Goal: Task Accomplishment & Management: Use online tool/utility

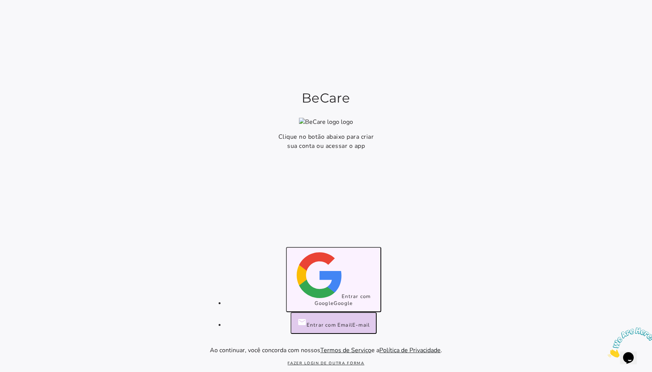
click at [326, 301] on span "Entrar com Google" at bounding box center [343, 300] width 56 height 14
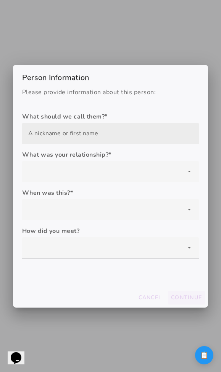
click at [141, 131] on input "text" at bounding box center [110, 133] width 164 height 21
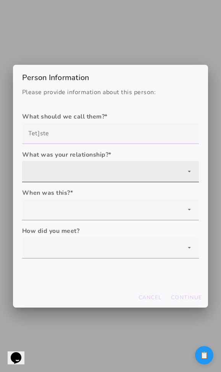
type input "Tet]ste"
type mwc-textfield "Tet]ste"
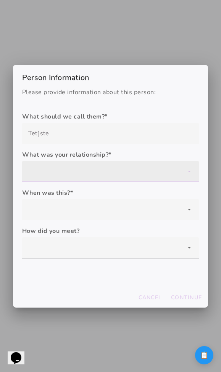
click at [83, 177] on div at bounding box center [110, 171] width 176 height 21
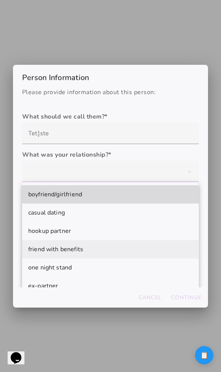
scroll to position [47, 0]
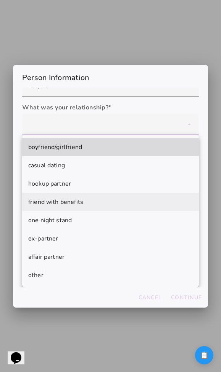
click at [91, 196] on mwc-list-item "friend with benefits" at bounding box center [110, 202] width 176 height 18
type mwc-select "friend with benefits"
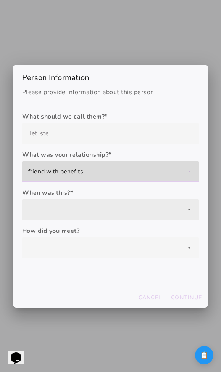
scroll to position [0, 0]
click at [90, 208] on div at bounding box center [110, 209] width 176 height 21
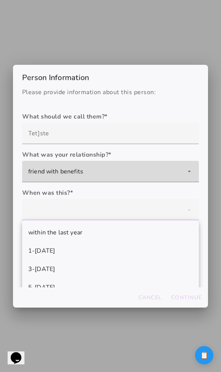
scroll to position [30, 0]
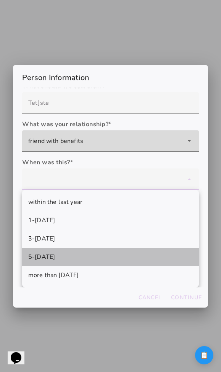
click at [87, 254] on mwc-list-item "5-10 years ago" at bounding box center [110, 257] width 176 height 18
type mwc-select "5-10 years ago"
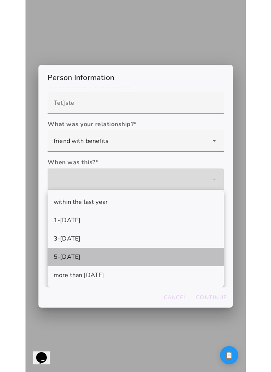
scroll to position [0, 0]
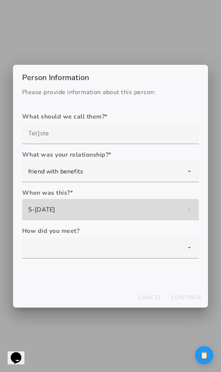
click at [87, 279] on div "Please provide information about this person: What should we call them? * What …" at bounding box center [110, 188] width 195 height 200
click at [88, 258] on persistence-form "What should we call them? * What was your relationship? * boyfriend/girlfriend …" at bounding box center [110, 188] width 176 height 152
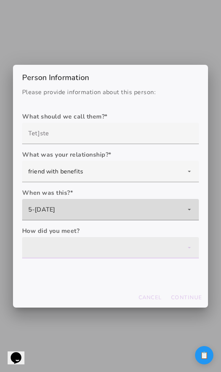
click at [90, 244] on div at bounding box center [110, 247] width 176 height 21
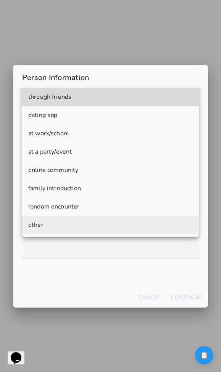
click at [95, 198] on mwc-list-item "random encounter" at bounding box center [110, 206] width 176 height 18
type mwc-select "random encounter"
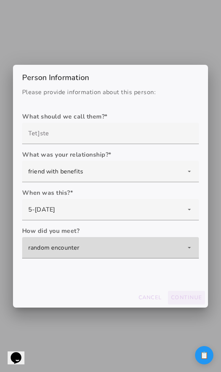
click at [0, 0] on slot "Continue" at bounding box center [0, 0] width 0 height 0
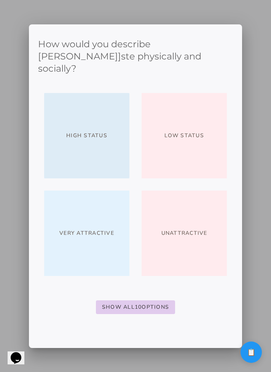
click at [104, 120] on button "High Status" at bounding box center [86, 135] width 85 height 85
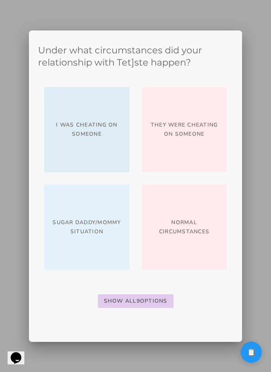
click at [104, 136] on span "I was cheating on someone" at bounding box center [86, 129] width 73 height 18
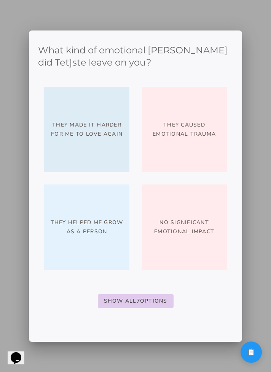
click at [103, 138] on span "They made it harder for me to love again" at bounding box center [86, 129] width 73 height 18
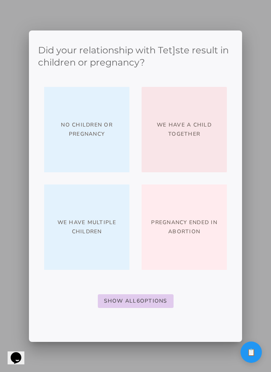
click at [0, 0] on slot "We have a child together" at bounding box center [0, 0] width 0 height 0
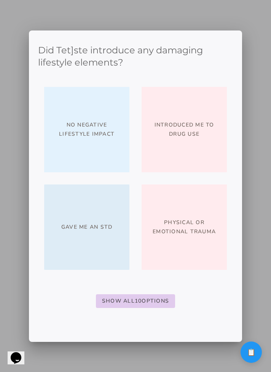
click at [98, 208] on button "Gave me an STD" at bounding box center [86, 226] width 85 height 85
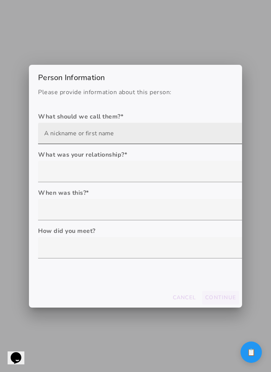
click at [93, 133] on input "text" at bounding box center [146, 133] width 205 height 21
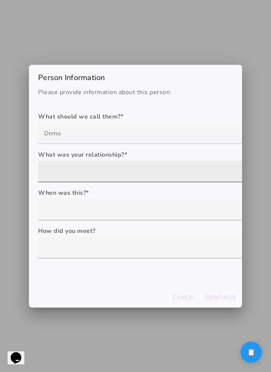
type input "Domo"
type mwc-textfield "Domo"
click at [83, 169] on div at bounding box center [146, 171] width 217 height 21
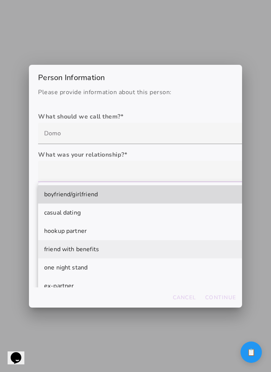
scroll to position [47, 0]
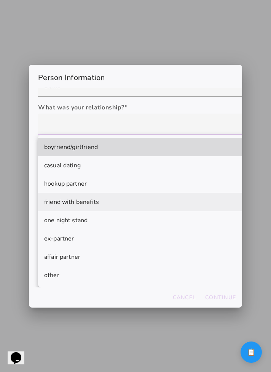
click at [83, 206] on span "friend with benefits" at bounding box center [71, 201] width 55 height 9
type mwc-select "friend with benefits"
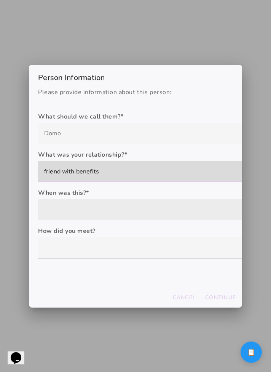
scroll to position [0, 0]
click at [83, 213] on div at bounding box center [146, 209] width 217 height 21
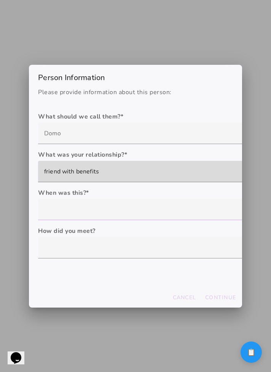
scroll to position [30, 0]
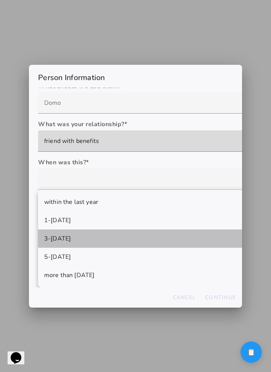
click at [0, 0] on slot "3-5 years ago" at bounding box center [0, 0] width 0 height 0
type mwc-select "3-5 years ago"
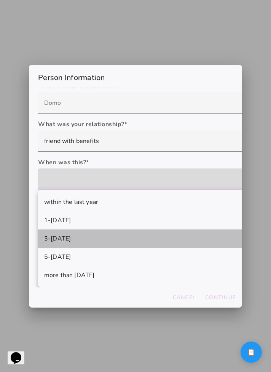
scroll to position [0, 0]
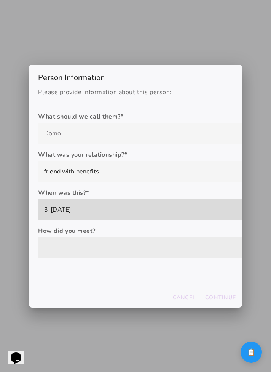
click at [82, 252] on div at bounding box center [146, 247] width 217 height 21
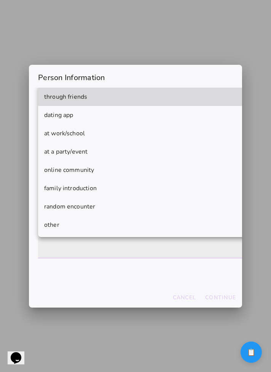
drag, startPoint x: 82, startPoint y: 264, endPoint x: 82, endPoint y: 237, distance: 27.1
click at [82, 255] on div "Please provide information about this person: What should we call them? * What …" at bounding box center [135, 188] width 213 height 200
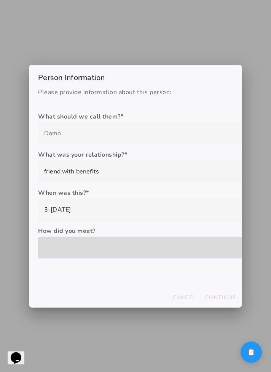
click at [86, 253] on div at bounding box center [146, 247] width 217 height 21
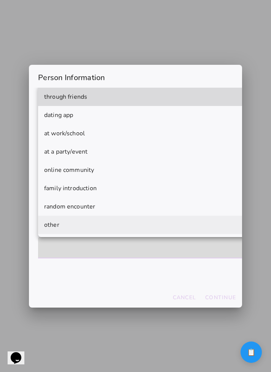
click at [0, 0] on slot "through friends dating app at work/school at a party/event online community fam…" at bounding box center [0, 0] width 0 height 0
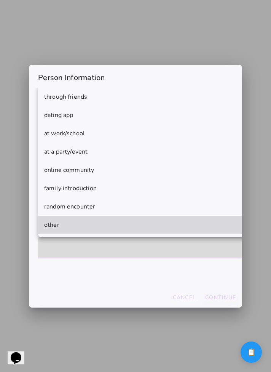
click at [0, 0] on slot "Continue" at bounding box center [0, 0] width 0 height 0
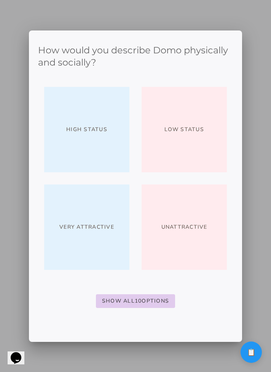
click at [114, 141] on button "High Status" at bounding box center [86, 129] width 85 height 85
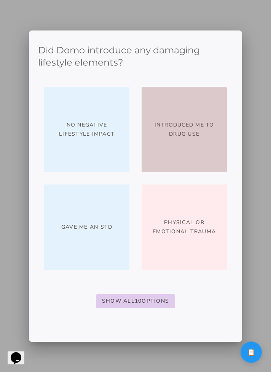
click at [162, 143] on button "Introduced me to drug use" at bounding box center [184, 129] width 85 height 85
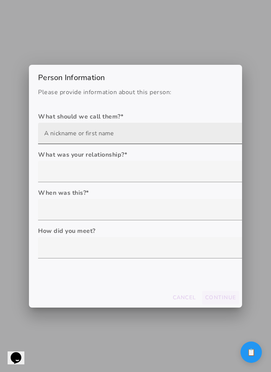
click at [98, 136] on input "text" at bounding box center [146, 133] width 205 height 21
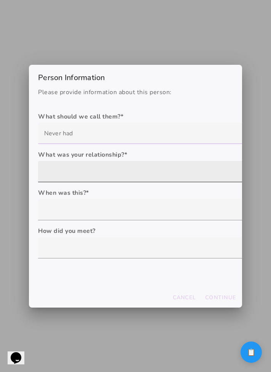
type input "Never had"
type mwc-textfield "Never had"
click at [89, 165] on div at bounding box center [146, 171] width 217 height 21
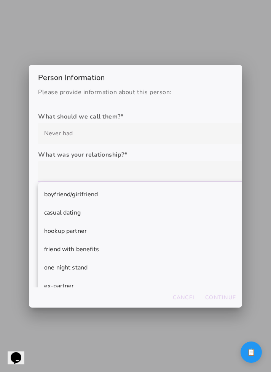
scroll to position [47, 0]
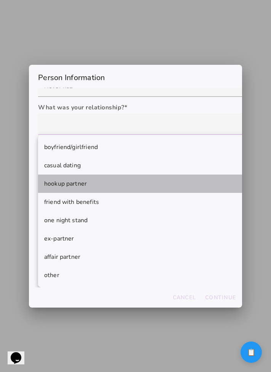
click at [92, 192] on mwc-list-item "hookup partner" at bounding box center [146, 184] width 217 height 18
type mwc-select "hookup partner"
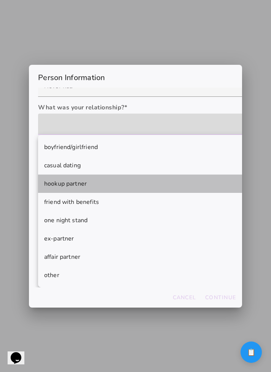
scroll to position [0, 0]
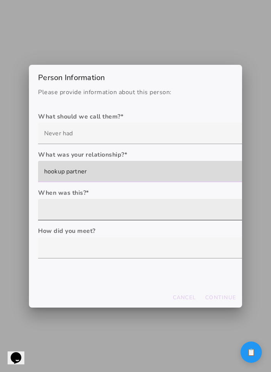
click at [92, 204] on div at bounding box center [146, 209] width 217 height 21
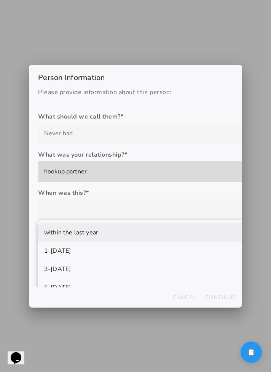
scroll to position [30, 0]
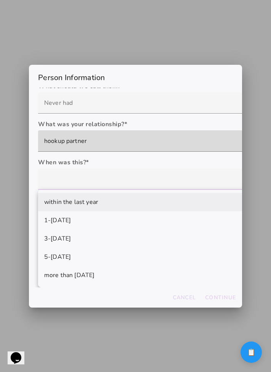
click at [91, 232] on mwc-list-item "3-5 years ago" at bounding box center [146, 238] width 217 height 18
type mwc-select "3-5 years ago"
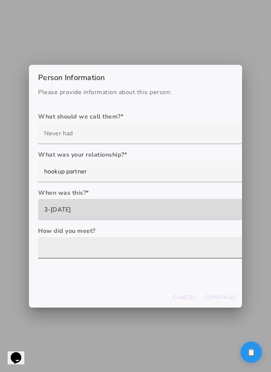
scroll to position [0, 0]
click at [91, 252] on div at bounding box center [146, 247] width 217 height 21
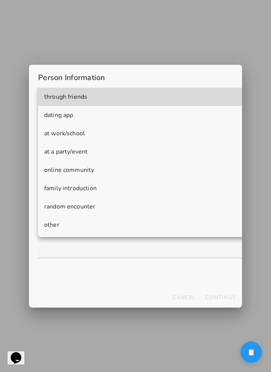
click at [101, 263] on persistence-form "What should we call them? * What was your relationship? * boyfriend/girlfriend …" at bounding box center [146, 188] width 217 height 152
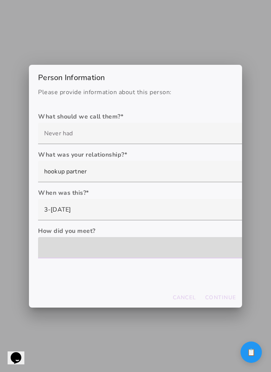
click at [108, 252] on div at bounding box center [146, 247] width 217 height 21
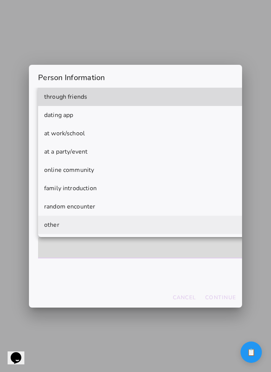
click at [108, 218] on mwc-list-item "other" at bounding box center [146, 225] width 217 height 18
type mwc-select "other"
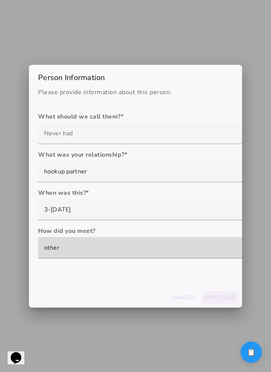
click at [0, 0] on slot "Continue" at bounding box center [0, 0] width 0 height 0
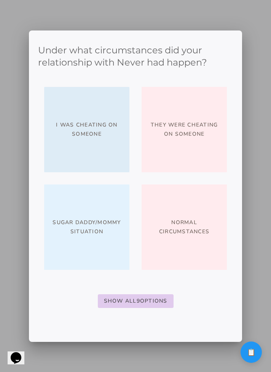
click at [79, 163] on button "I was cheating on someone" at bounding box center [86, 129] width 85 height 85
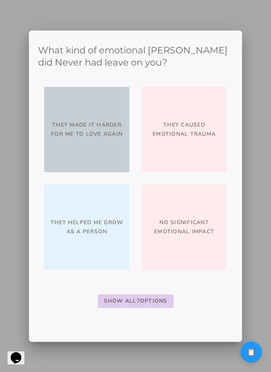
click at [74, 143] on button "They made it harder for me to love again" at bounding box center [86, 129] width 85 height 85
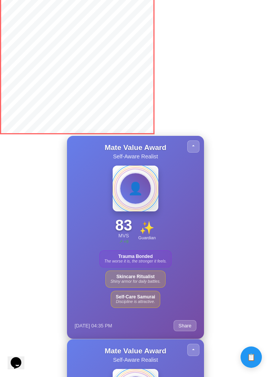
scroll to position [1400, 0]
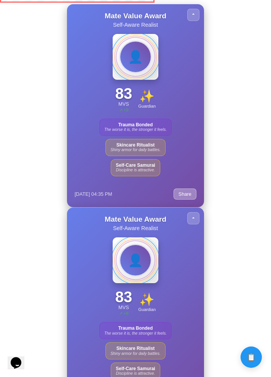
click at [187, 192] on button "Share" at bounding box center [185, 193] width 23 height 11
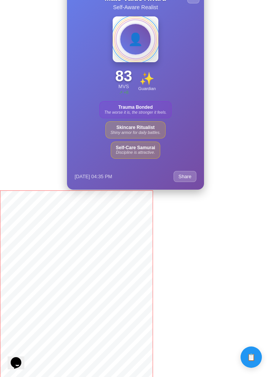
scroll to position [1647, 0]
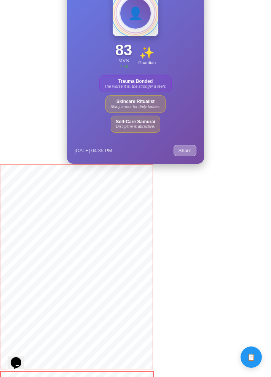
click at [190, 151] on button "Share" at bounding box center [185, 150] width 23 height 11
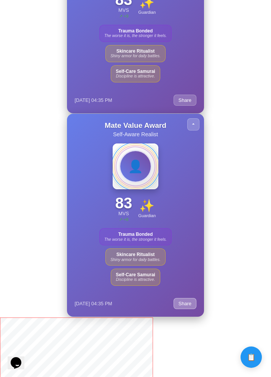
scroll to position [1487, 0]
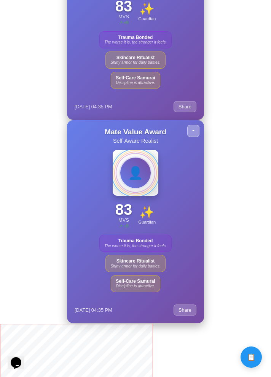
click at [194, 134] on button at bounding box center [193, 131] width 12 height 12
click at [191, 122] on div "Mate Value Award Self-Aware Realist 👤 83 MVS ↗ + 8 ✨ Guardian Trauma Bonded The…" at bounding box center [135, 221] width 137 height 203
click at [191, 126] on button at bounding box center [193, 131] width 12 height 12
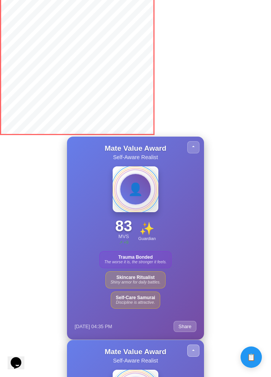
scroll to position [1265, 0]
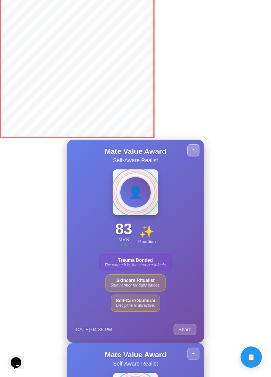
click at [189, 153] on button at bounding box center [193, 150] width 12 height 12
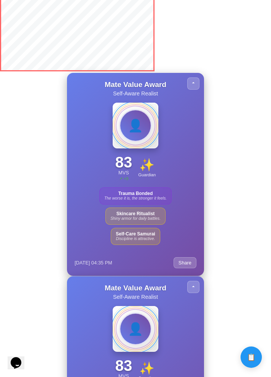
drag, startPoint x: 139, startPoint y: 215, endPoint x: 154, endPoint y: 256, distance: 43.3
click at [154, 256] on div "Mate Value Award Self-Aware Realist 👤 83 MVS ↗ + 9 ✨ Guardian Trauma Bonded The…" at bounding box center [135, 174] width 137 height 203
click at [154, 256] on div "[DATE] 04:35 PM Share" at bounding box center [136, 259] width 122 height 17
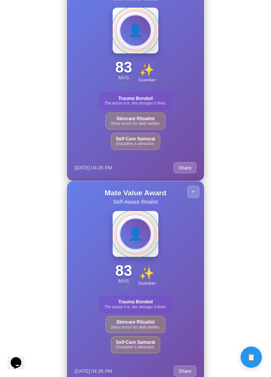
scroll to position [1425, 0]
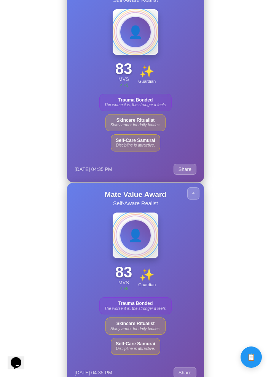
drag, startPoint x: 122, startPoint y: 309, endPoint x: 141, endPoint y: 350, distance: 45.3
click at [141, 350] on div "Trauma Bonded The worse it is, the stronger it feels. Skincare Ritualist Shiny …" at bounding box center [135, 326] width 107 height 58
click at [141, 351] on span "Discipline is attractive." at bounding box center [135, 348] width 39 height 5
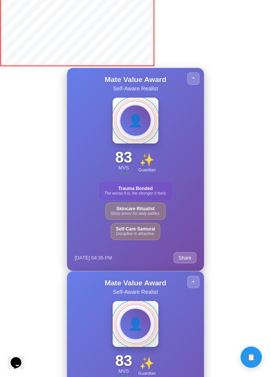
scroll to position [1244, 0]
